Goal: Task Accomplishment & Management: Manage account settings

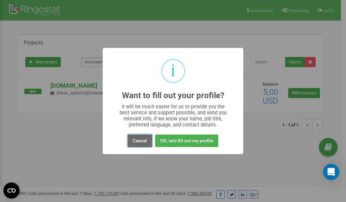
click at [143, 141] on button "Cancel" at bounding box center [140, 141] width 24 height 12
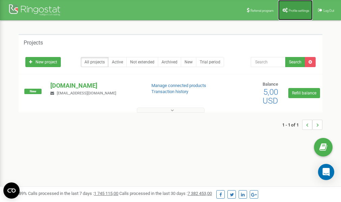
click at [288, 12] on span "Profile settings" at bounding box center [298, 11] width 21 height 4
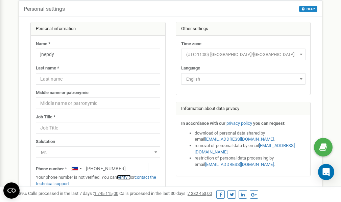
click at [127, 178] on link "verify it" at bounding box center [124, 177] width 14 height 5
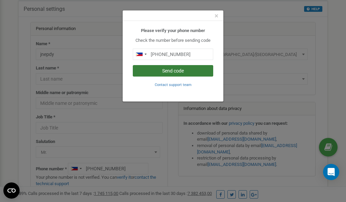
click at [179, 72] on button "Send code" at bounding box center [173, 70] width 80 height 11
